Goal: Task Accomplishment & Management: Use online tool/utility

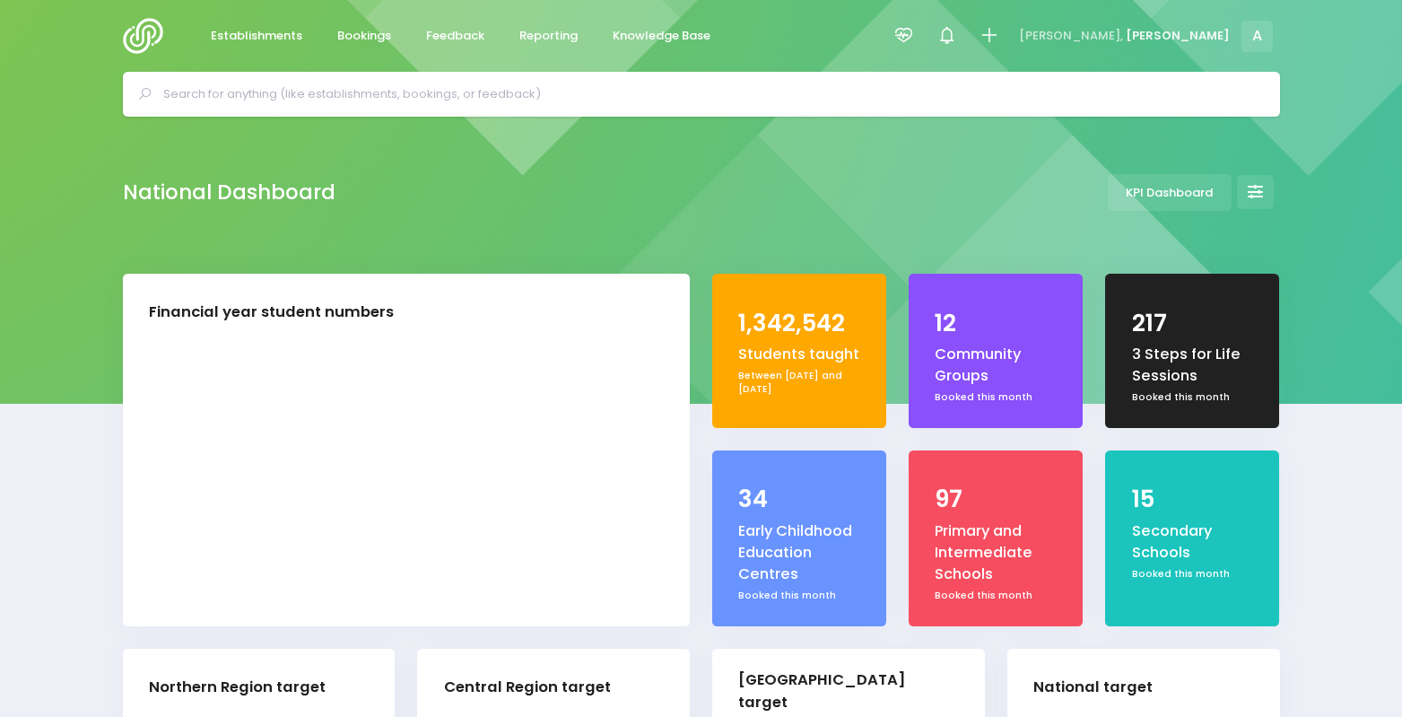
select select "5"
click at [513, 29] on link "Reporting" at bounding box center [549, 36] width 88 height 35
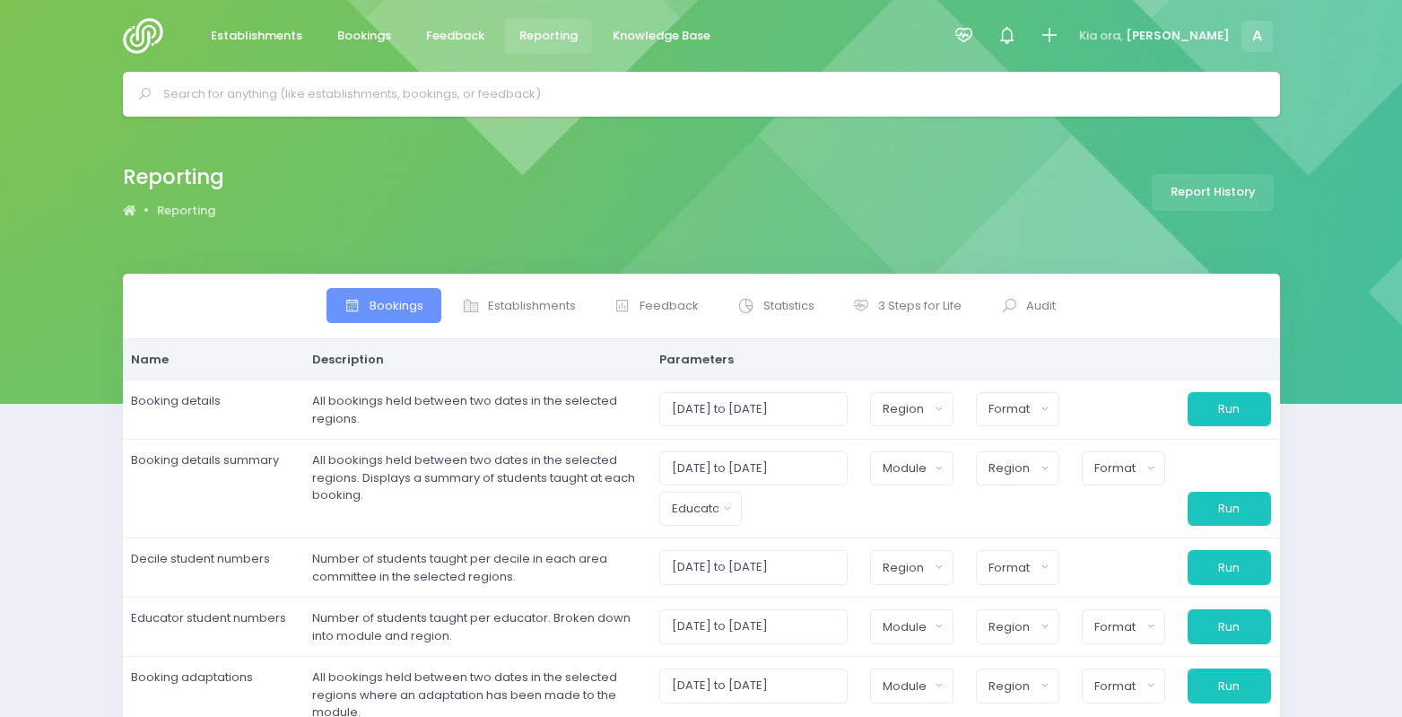
select select
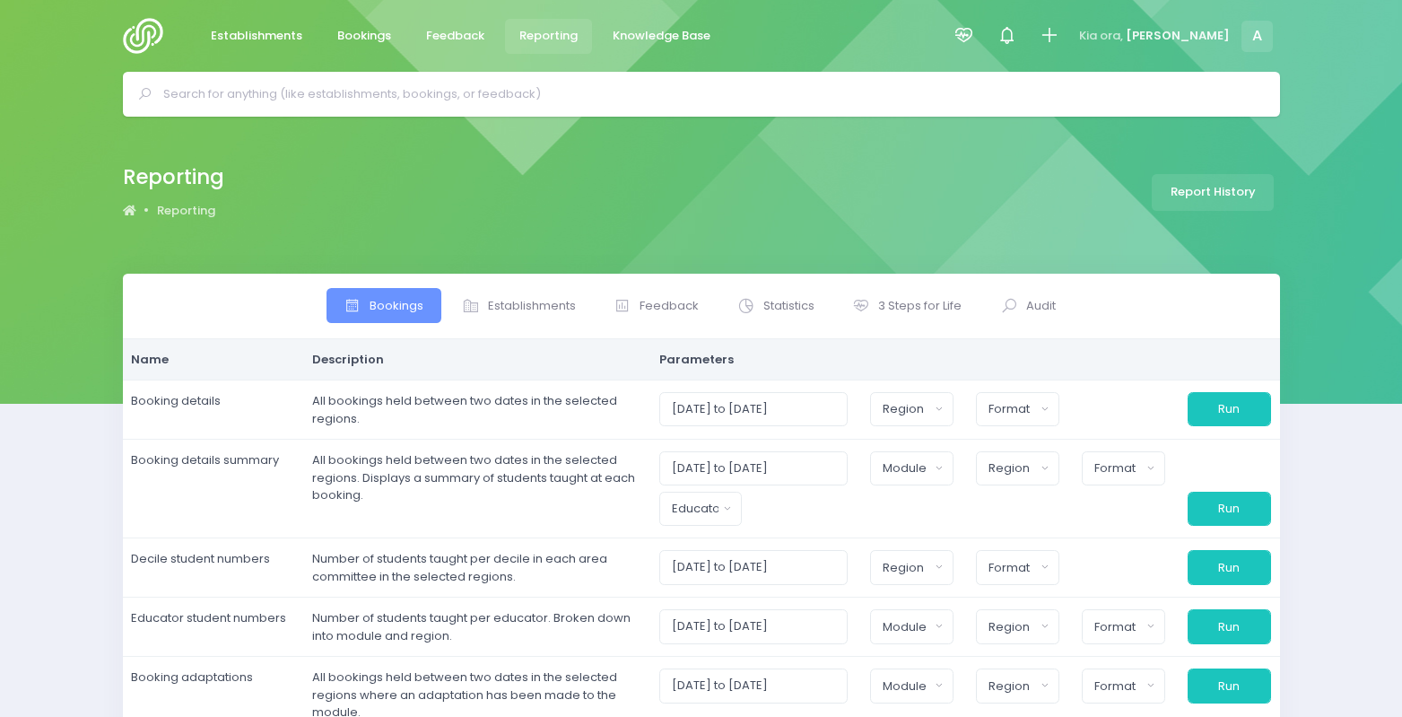
select select
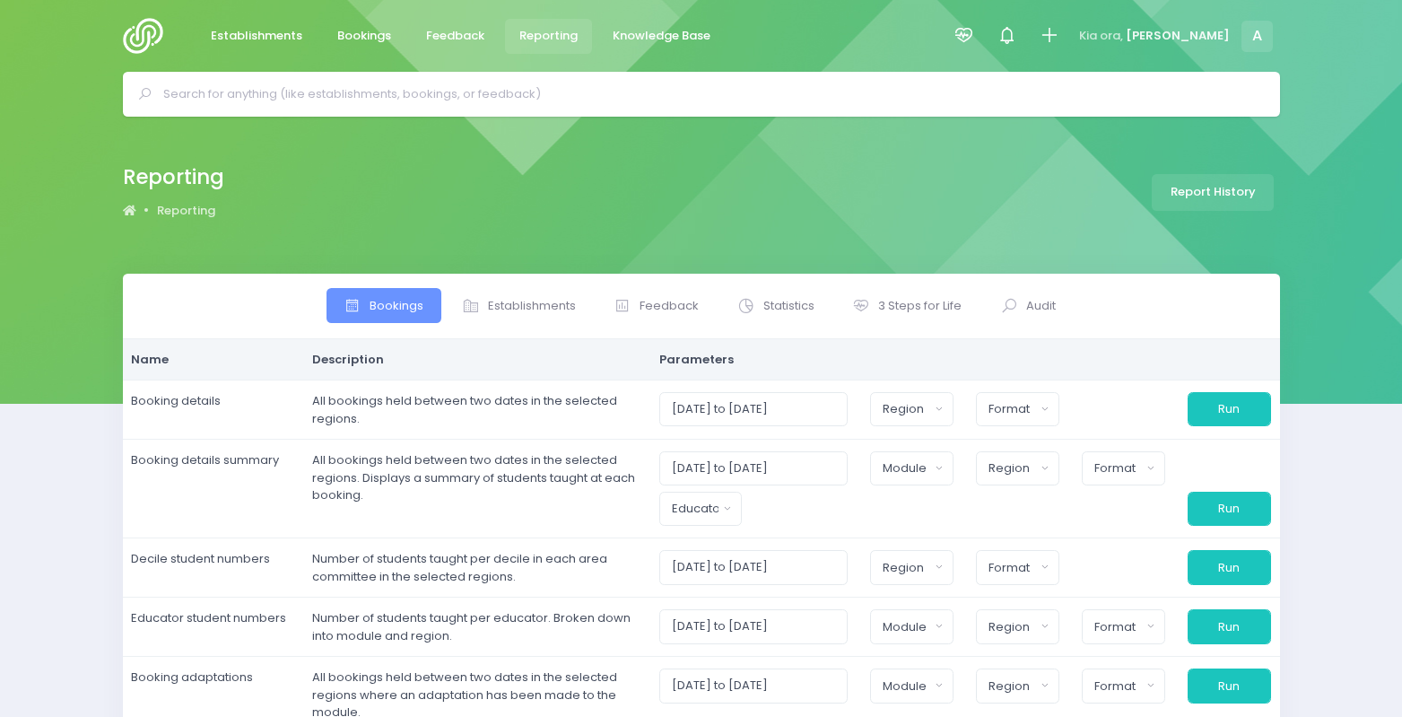
select select
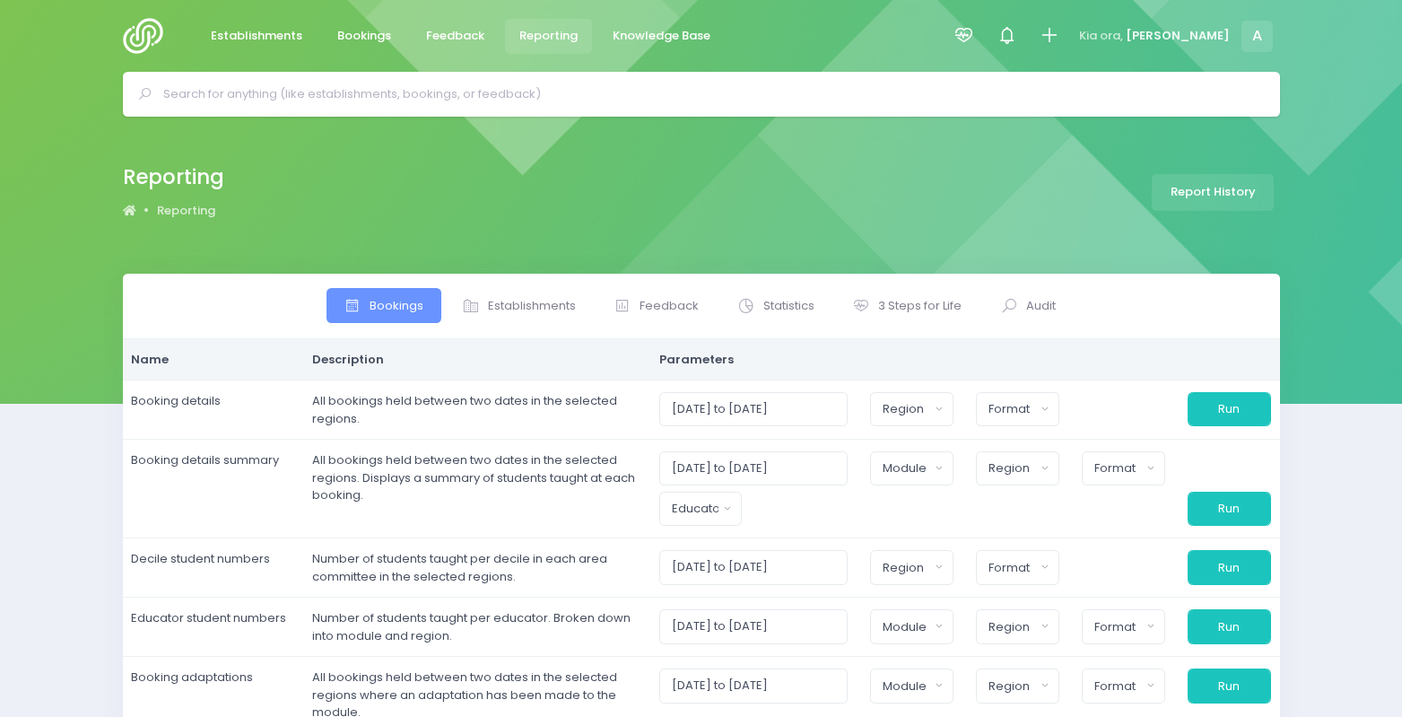
select select
click at [901, 319] on link "3 Steps for Life" at bounding box center [907, 305] width 144 height 35
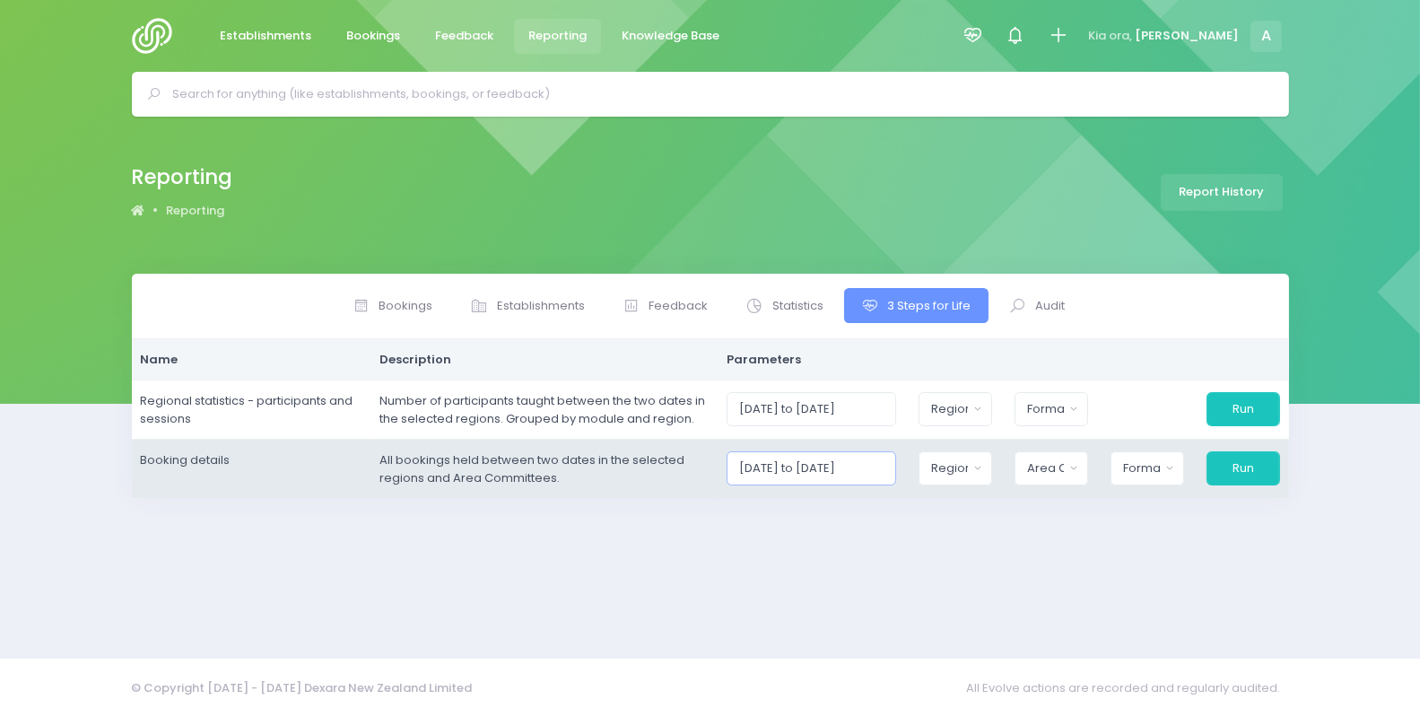
click at [826, 468] on input "[DATE] to [DATE]" at bounding box center [812, 468] width 170 height 34
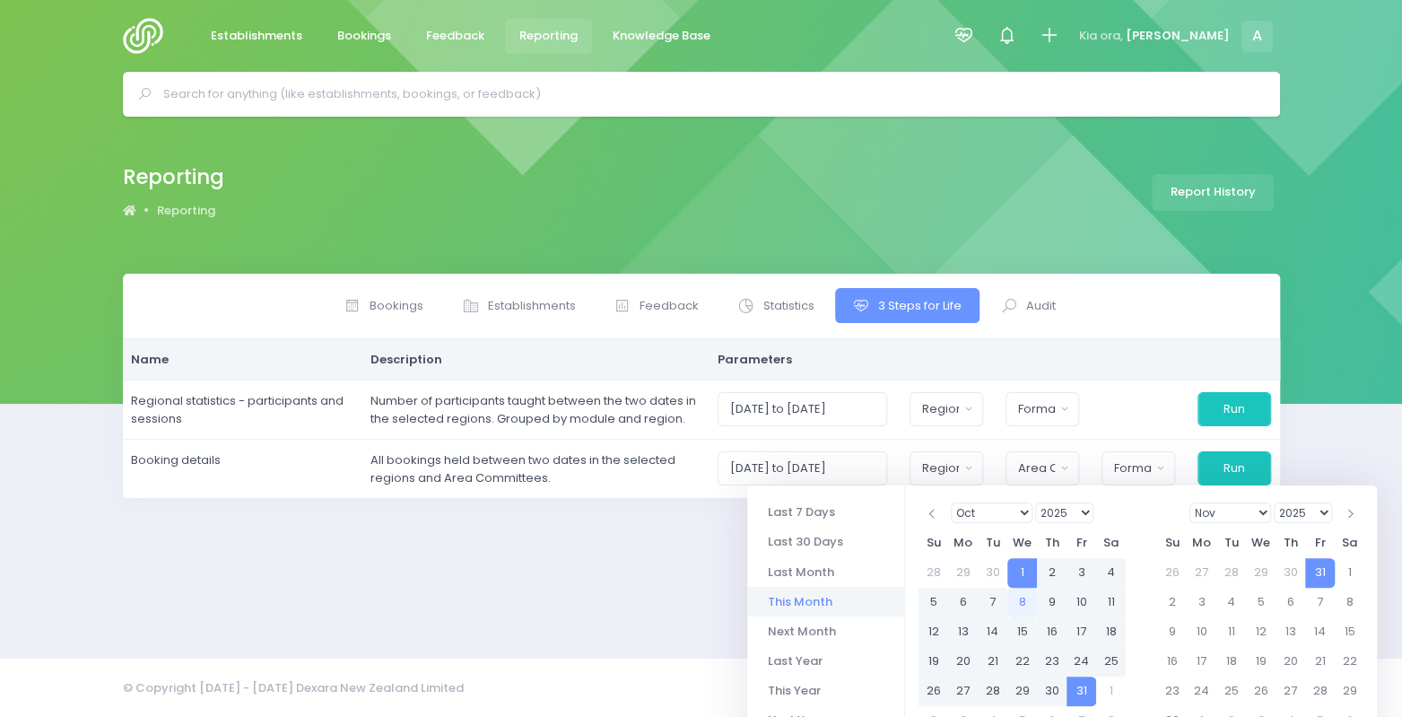
click at [950, 488] on div "Jan Feb Mar Apr May Jun [DATE] Aug Sep Oct Nov [DATE] 1926 1927 1928 1929 1930 …" at bounding box center [1024, 616] width 239 height 263
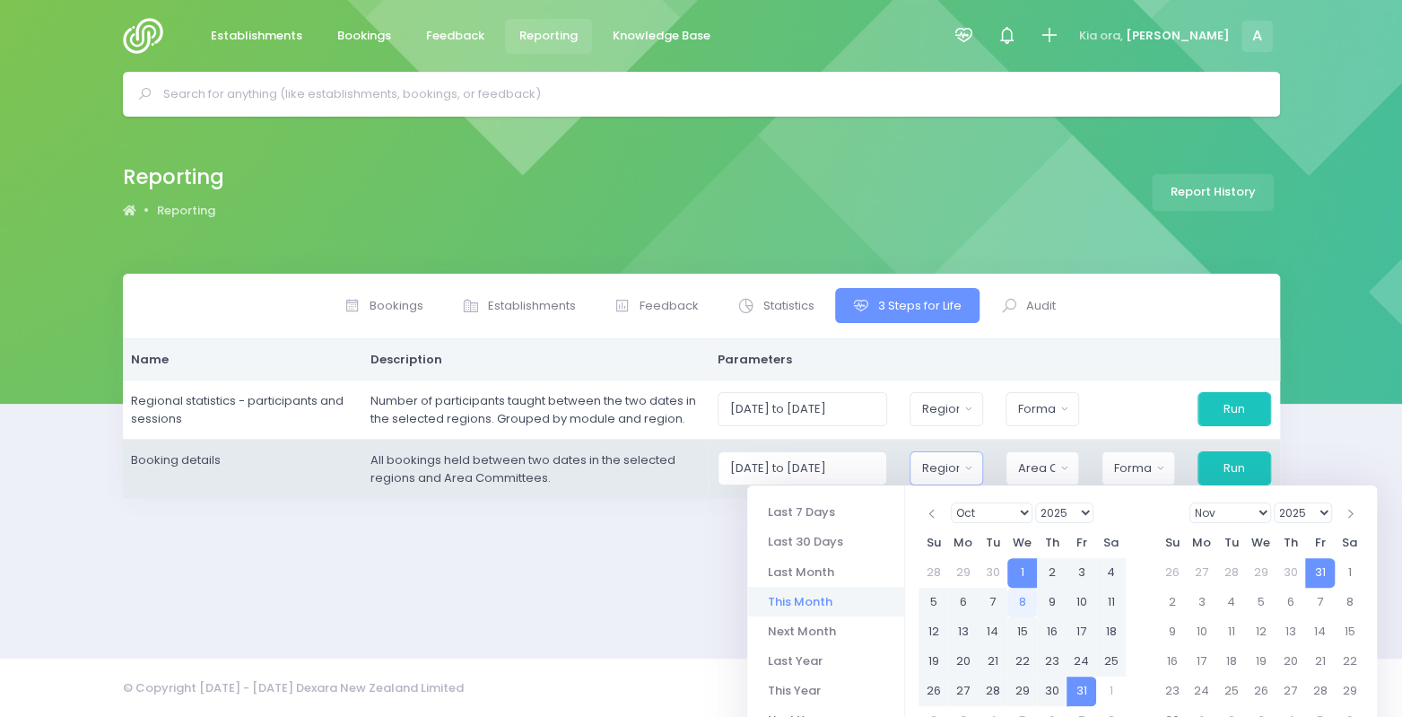
click at [951, 470] on div "Region" at bounding box center [940, 468] width 37 height 18
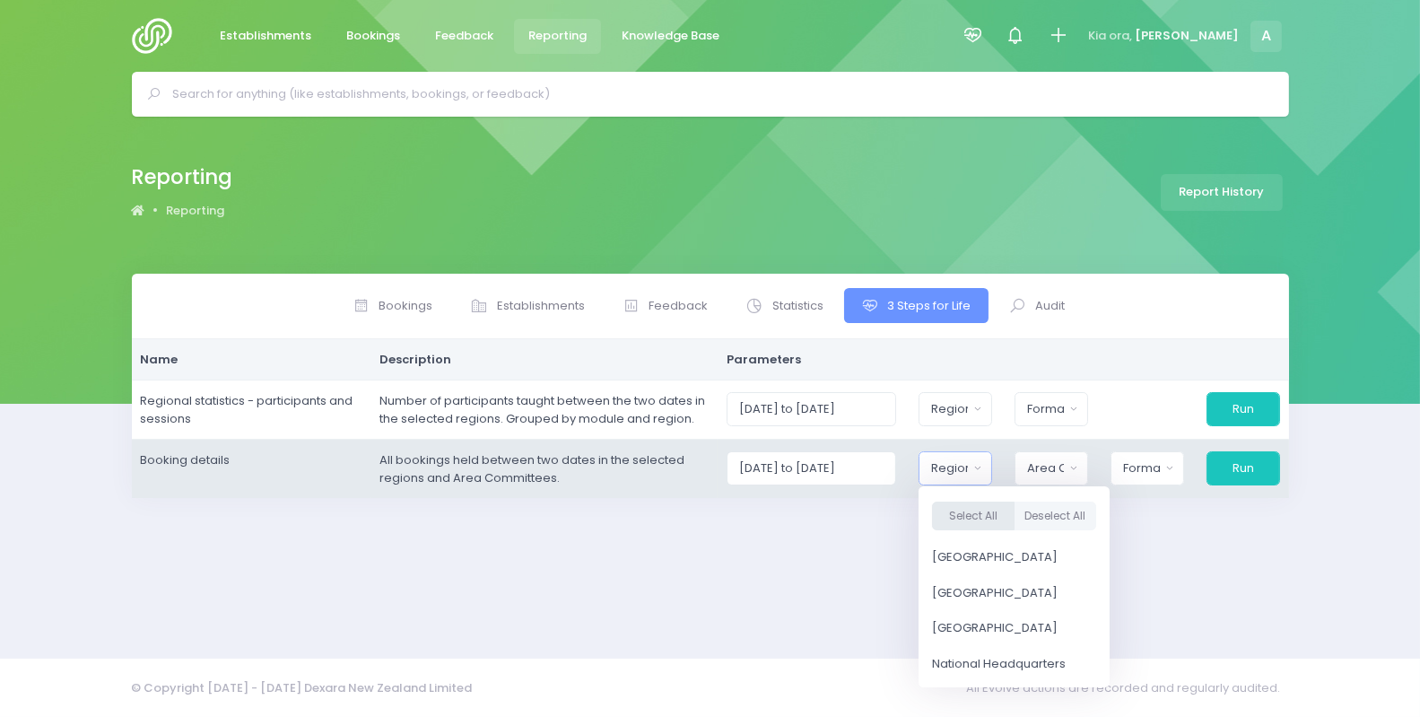
click at [980, 518] on button "Select All" at bounding box center [973, 516] width 83 height 30
select select "Northern"
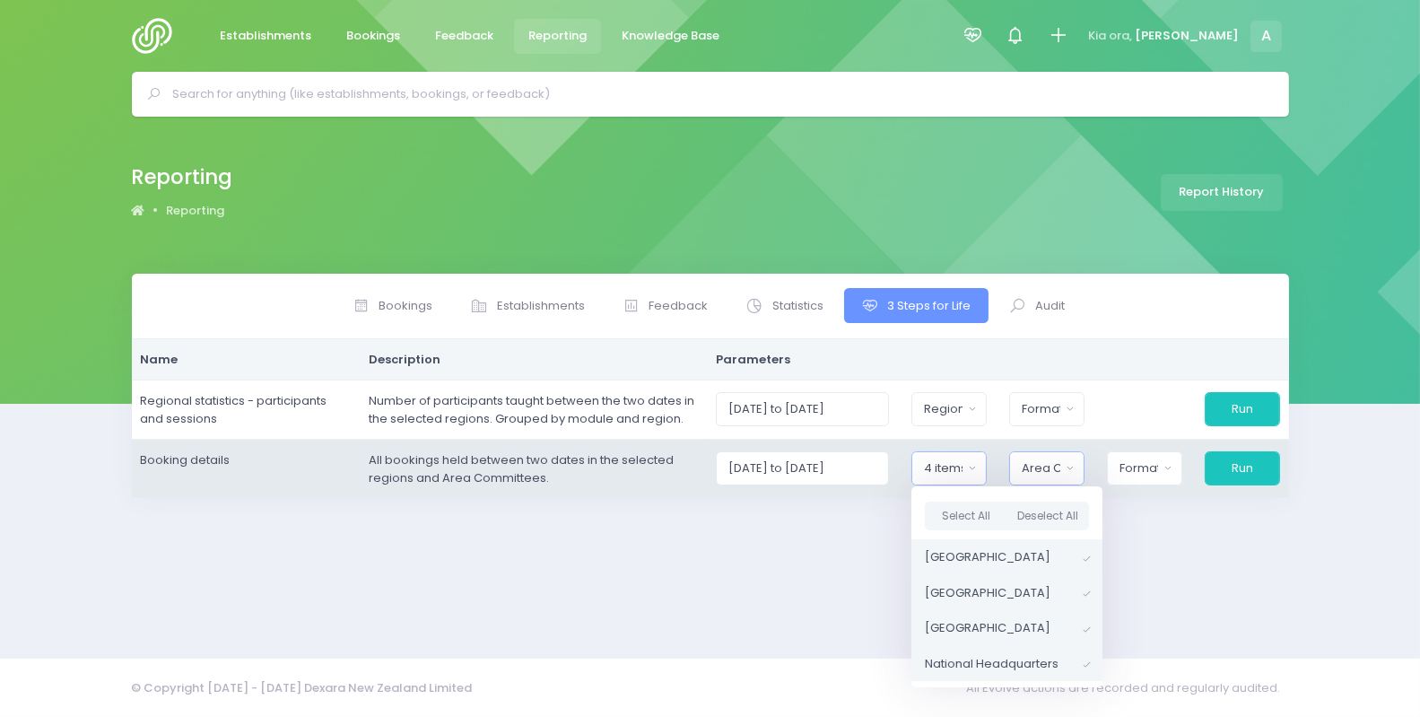
click at [1062, 457] on button "Area Committee" at bounding box center [1046, 468] width 75 height 34
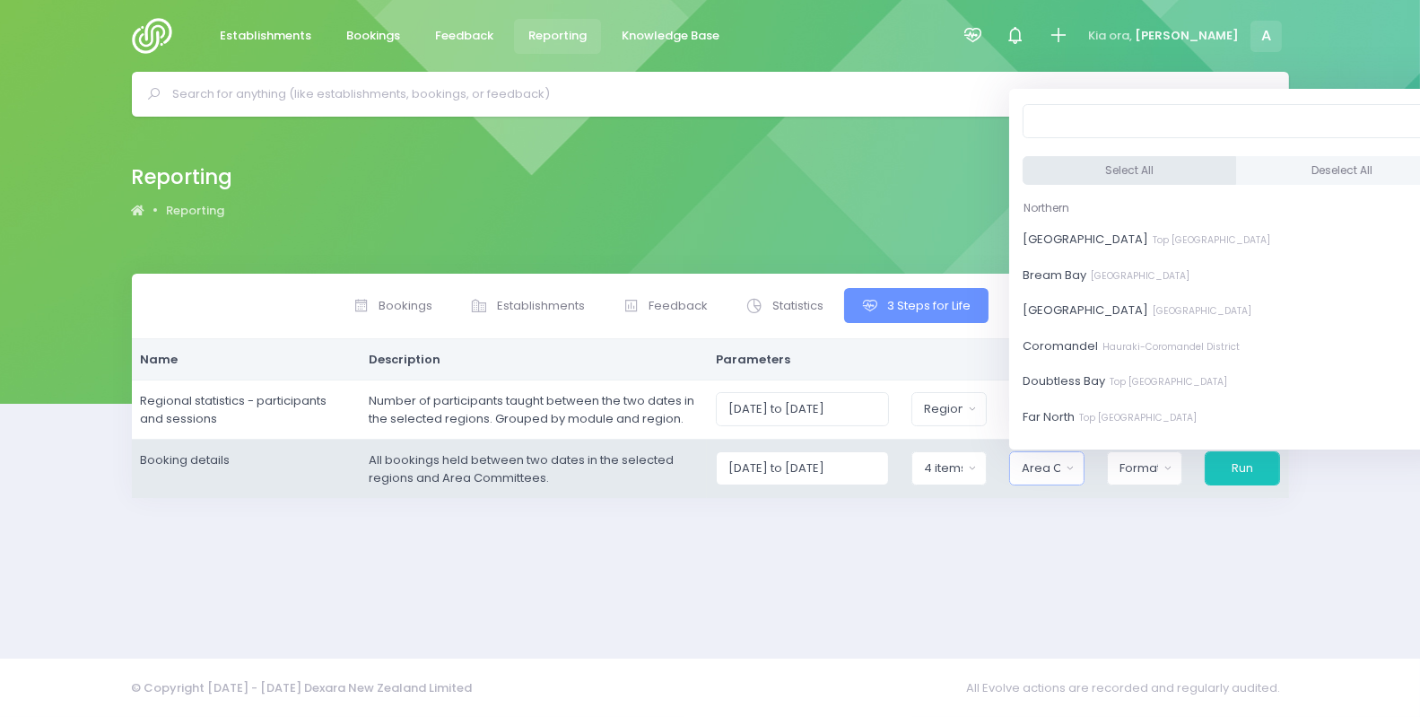
click at [1076, 178] on button "Select All" at bounding box center [1129, 171] width 213 height 30
select select "[GEOGRAPHIC_DATA]"
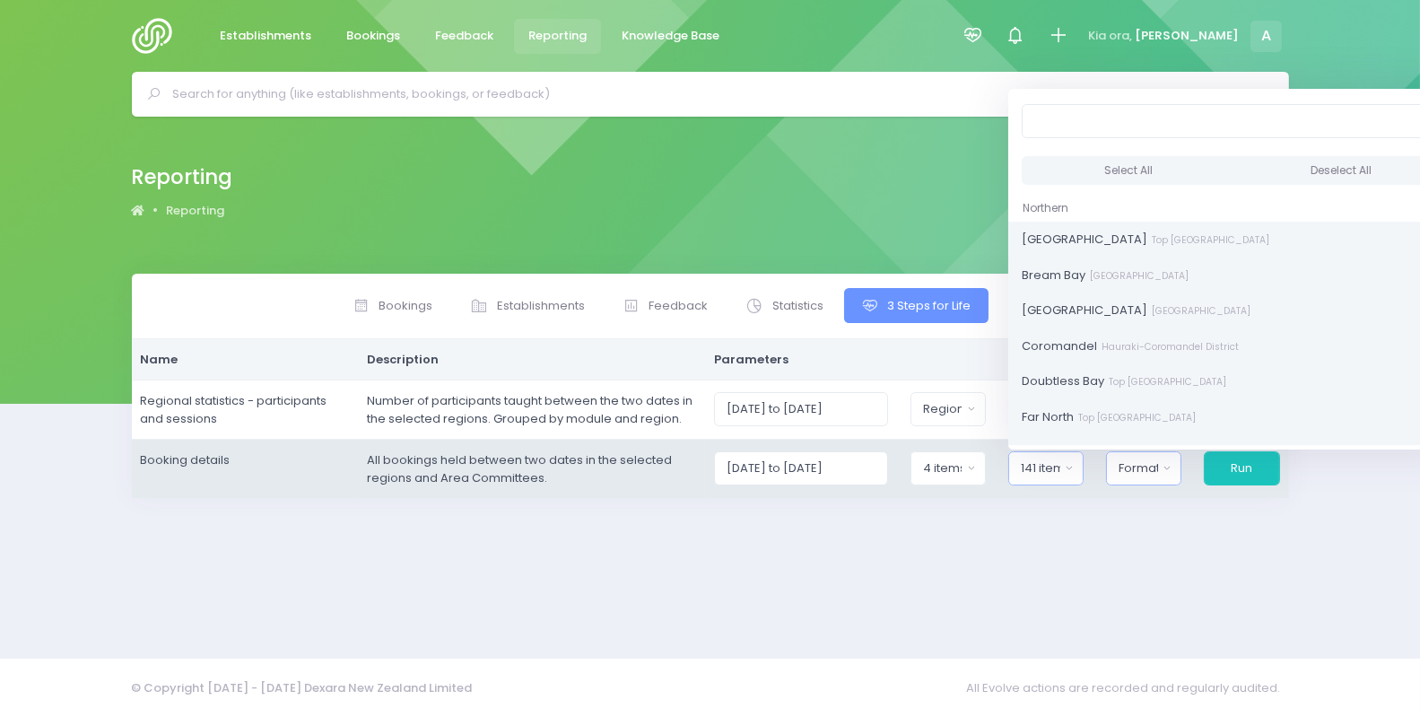
click at [1144, 467] on div "Format" at bounding box center [1138, 468] width 39 height 18
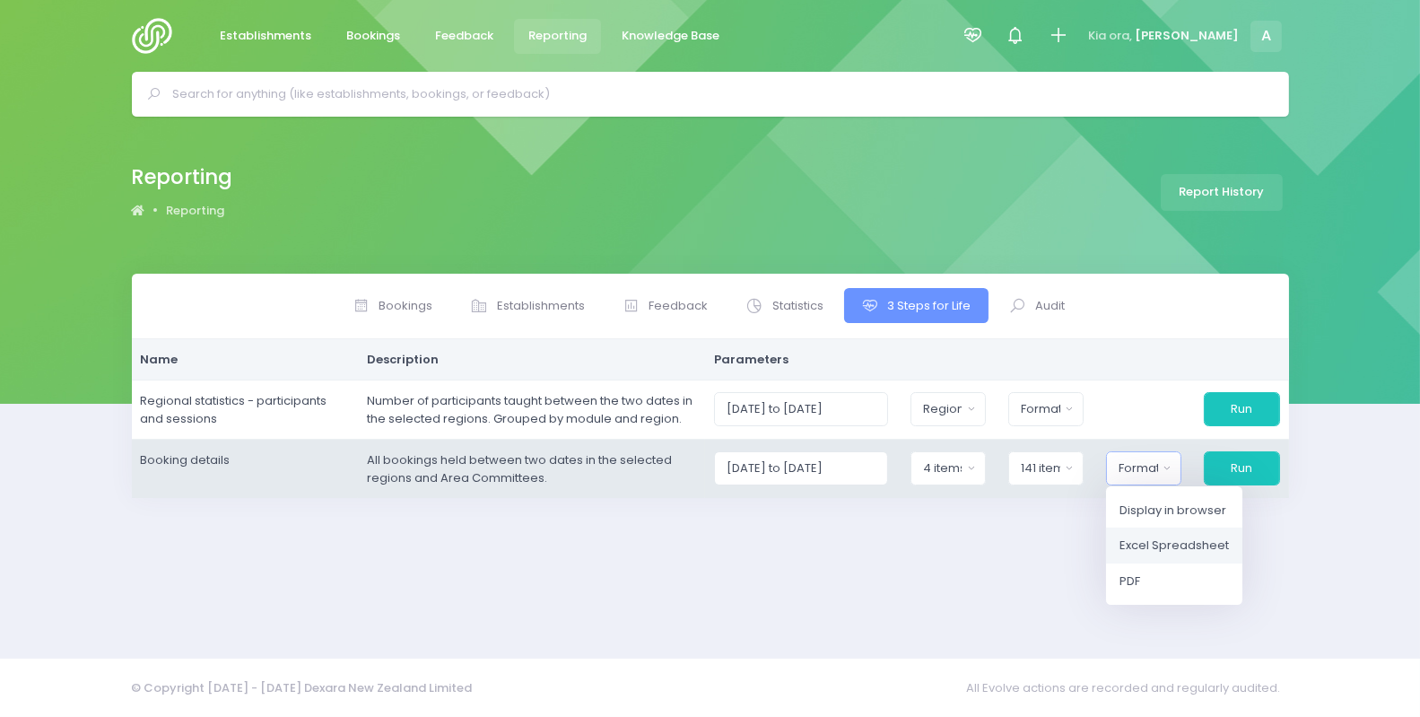
click at [1178, 542] on span "Excel Spreadsheet" at bounding box center [1173, 545] width 109 height 18
select select "excel"
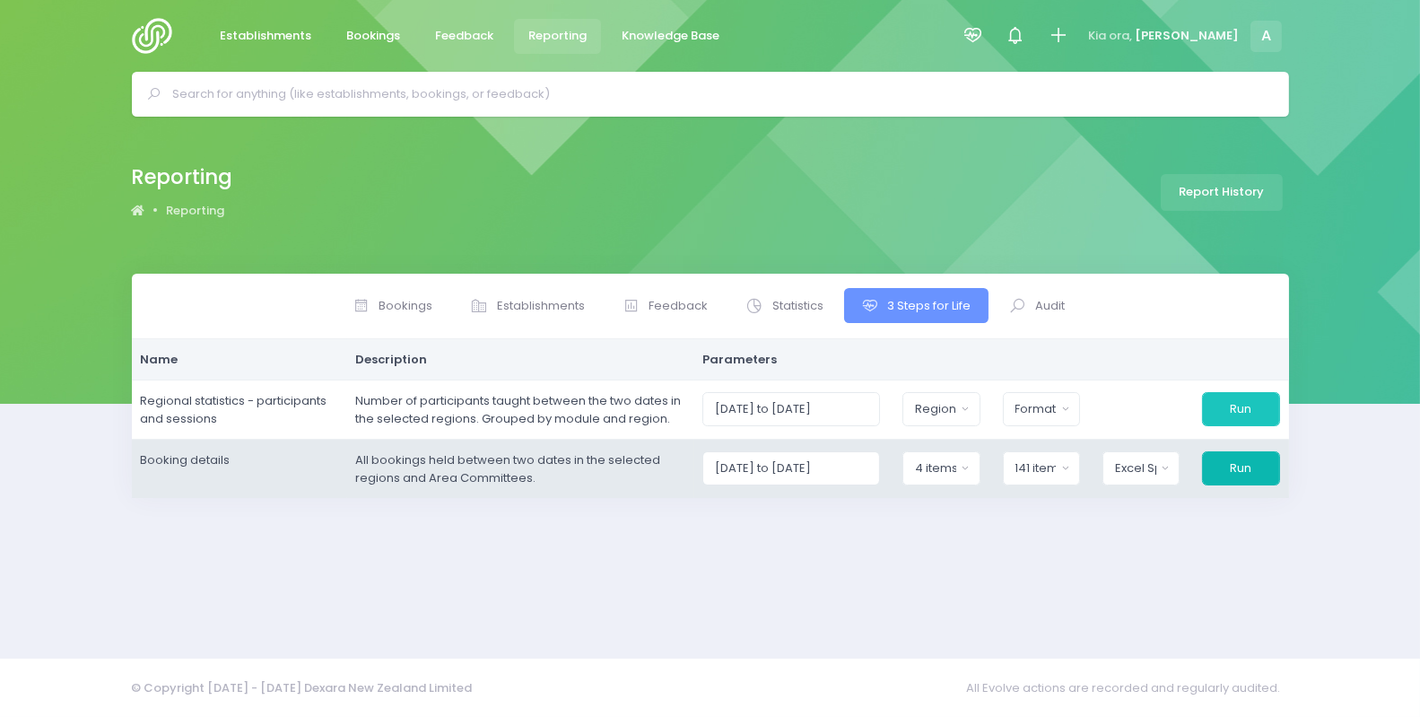
click at [1249, 453] on button "Run" at bounding box center [1240, 468] width 77 height 34
